Goal: Find specific page/section: Find specific page/section

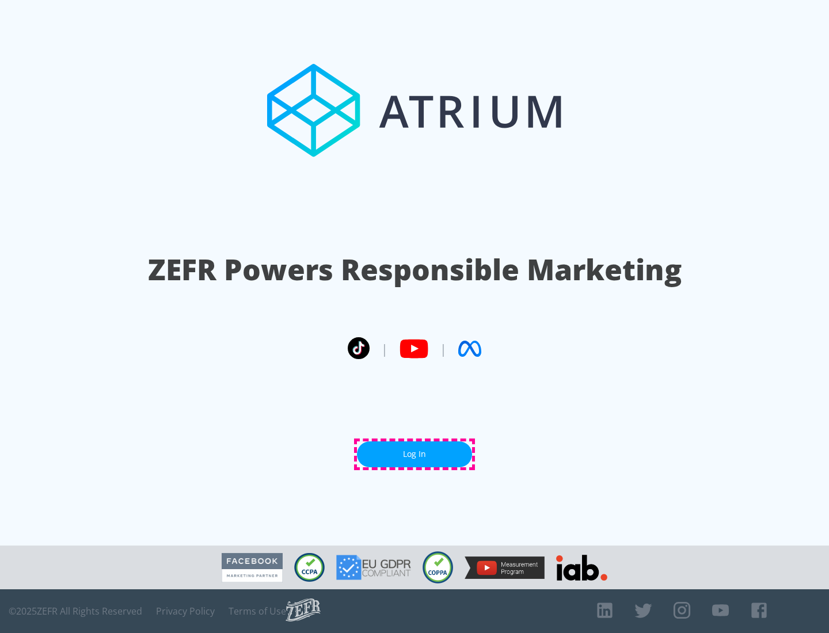
click at [414, 454] on link "Log In" at bounding box center [414, 454] width 115 height 26
